Goal: Information Seeking & Learning: Stay updated

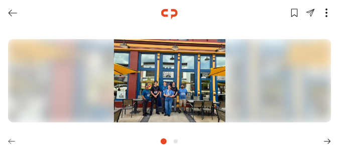
scroll to position [53, 0]
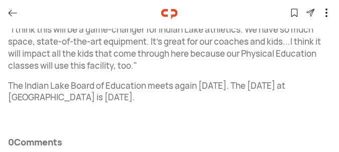
scroll to position [549, 0]
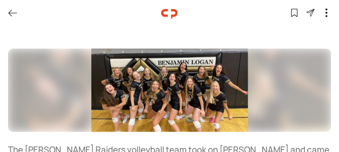
scroll to position [93, 0]
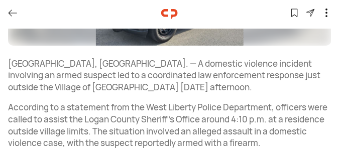
scroll to position [226, 0]
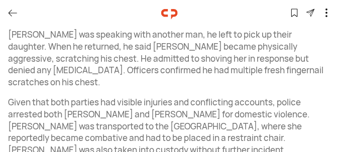
scroll to position [465, 0]
